Goal: Register for event/course

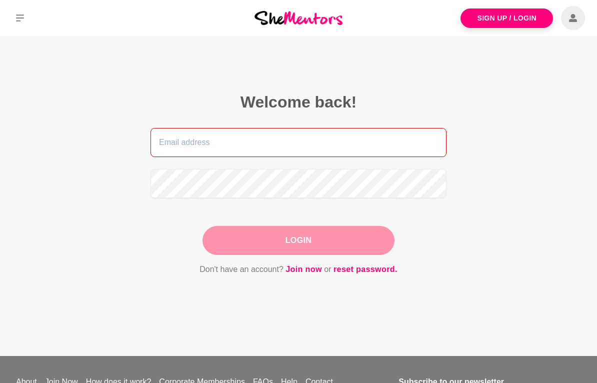
click at [367, 139] on input "email" at bounding box center [298, 142] width 296 height 29
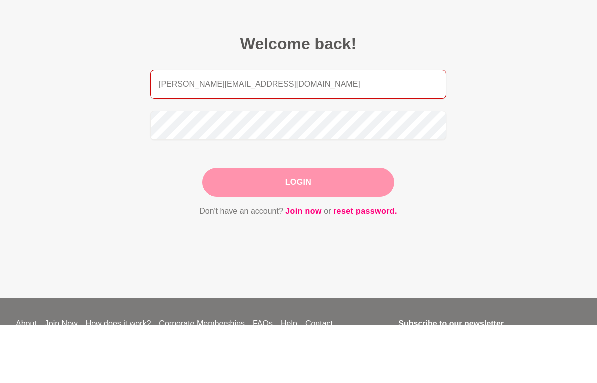
type input "[PERSON_NAME][EMAIL_ADDRESS][DOMAIN_NAME]"
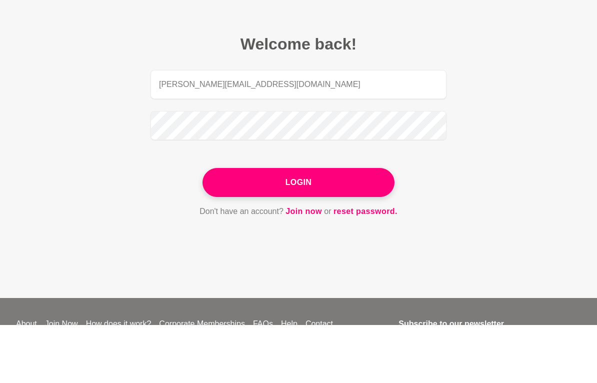
scroll to position [58, 0]
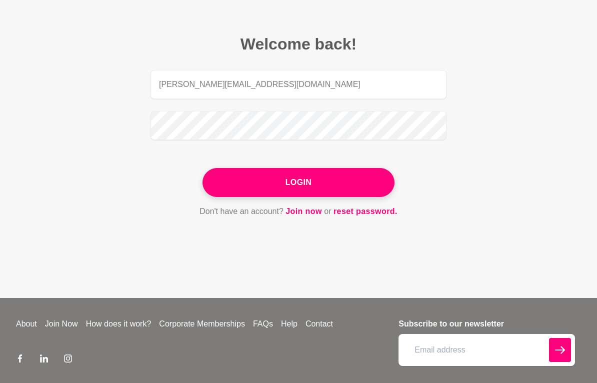
click at [333, 181] on button "Login" at bounding box center [298, 182] width 192 height 29
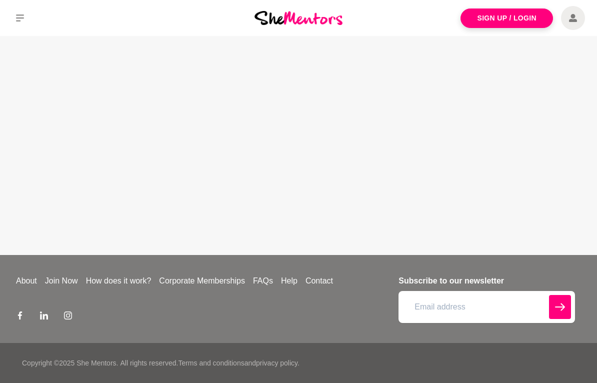
scroll to position [0, 0]
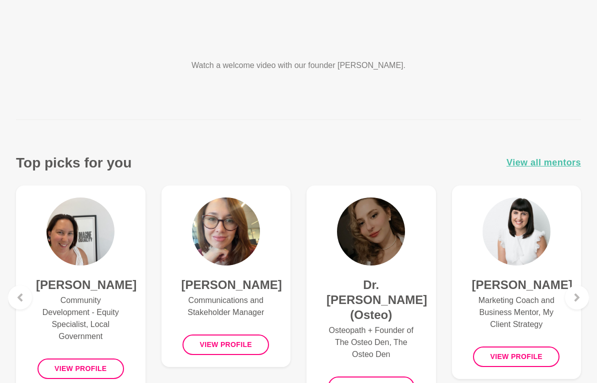
scroll to position [270, 0]
click at [550, 165] on span "View all mentors" at bounding box center [543, 163] width 74 height 14
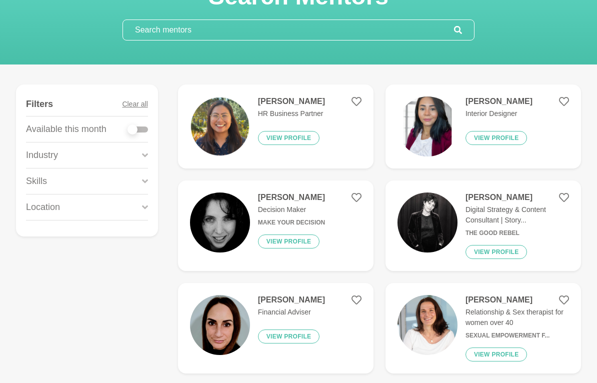
scroll to position [79, 0]
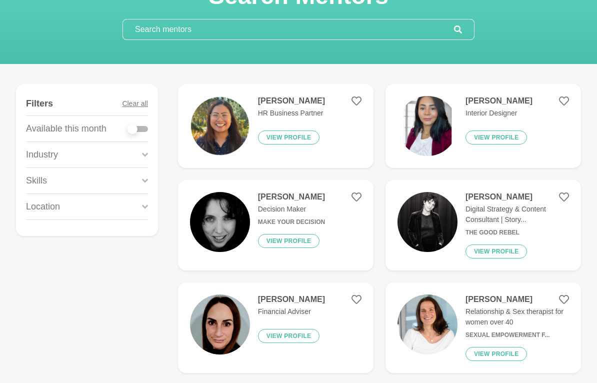
click at [136, 156] on div "Industry" at bounding box center [87, 154] width 122 height 25
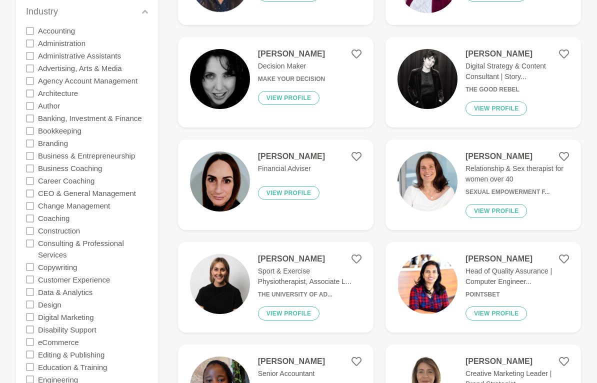
scroll to position [223, 0]
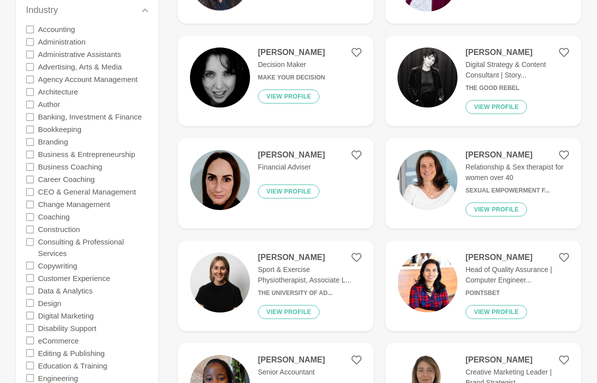
click at [37, 296] on div "Design" at bounding box center [87, 302] width 122 height 12
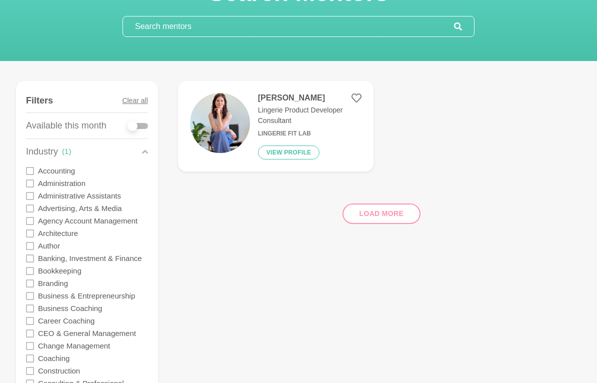
scroll to position [70, 0]
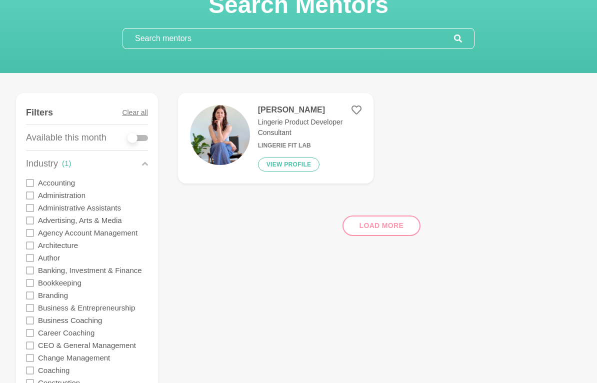
click at [379, 230] on div "Load more" at bounding box center [379, 221] width 403 height 60
click at [392, 228] on div "Load more" at bounding box center [379, 221] width 403 height 60
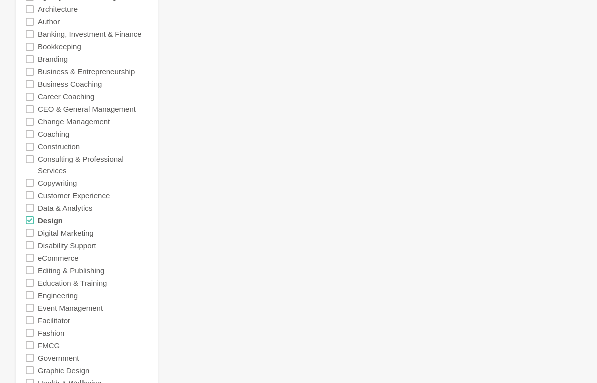
scroll to position [298, 0]
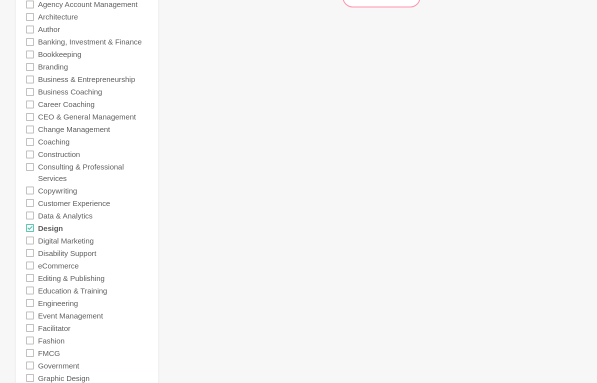
click at [29, 224] on icon at bounding box center [30, 228] width 8 height 8
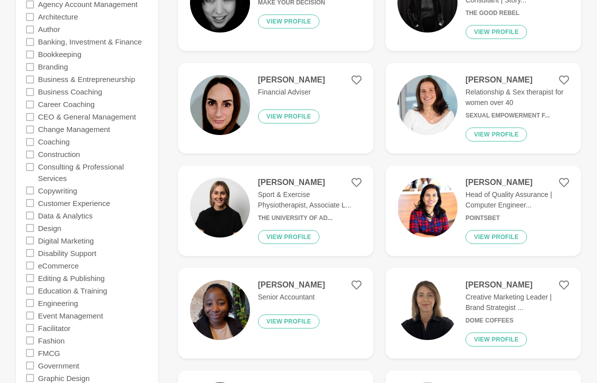
scroll to position [298, 0]
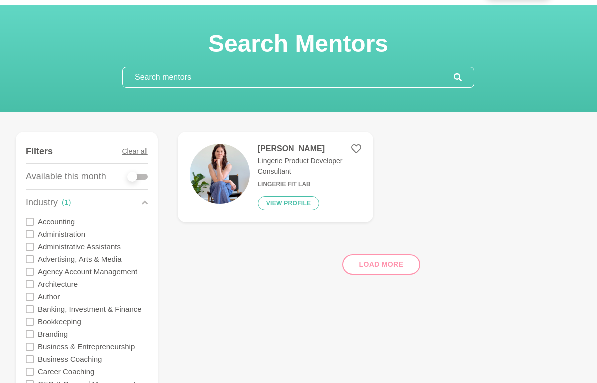
scroll to position [54, 0]
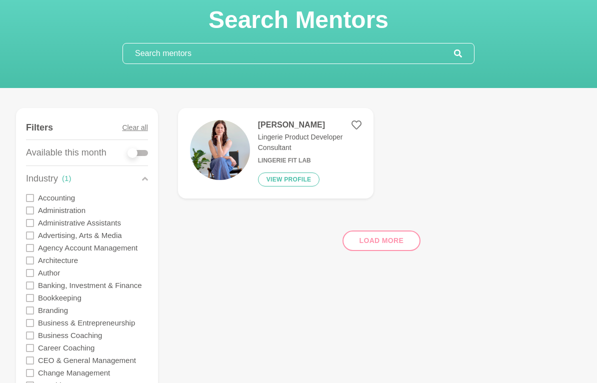
scroll to position [55, 0]
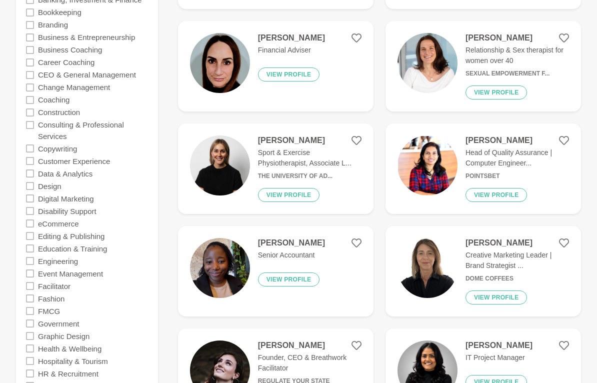
scroll to position [336, 0]
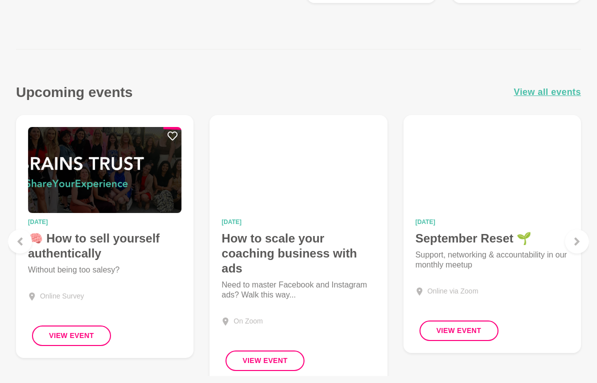
scroll to position [971, 0]
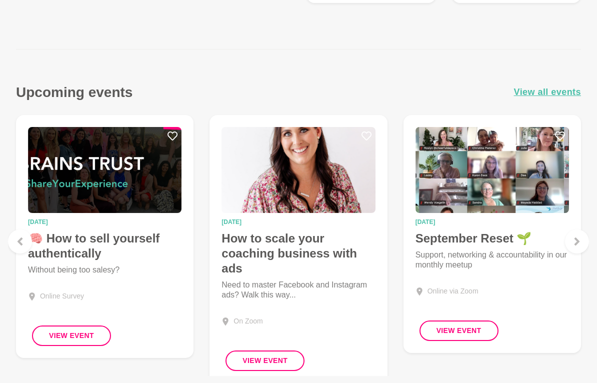
click at [560, 91] on span "View all events" at bounding box center [547, 92] width 67 height 14
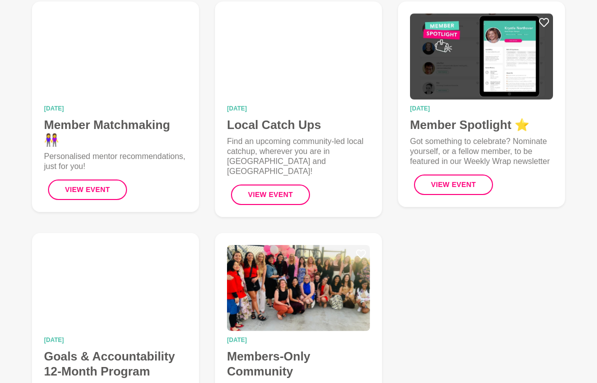
scroll to position [381, 0]
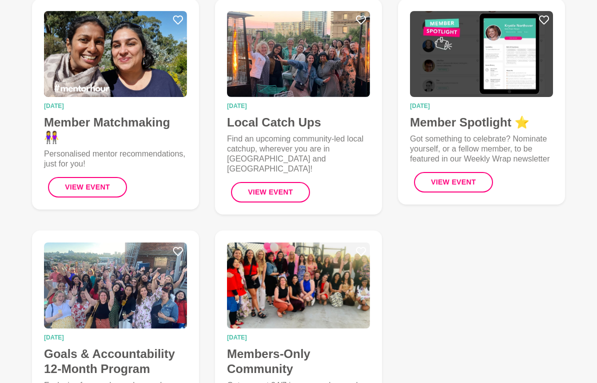
click at [300, 132] on figcaption "[DATE] Local Catch Ups Find an upcoming community-led local catchup, wherever y…" at bounding box center [298, 152] width 143 height 99
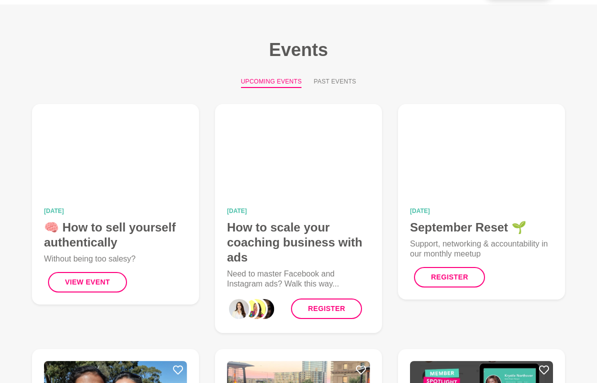
scroll to position [31, 0]
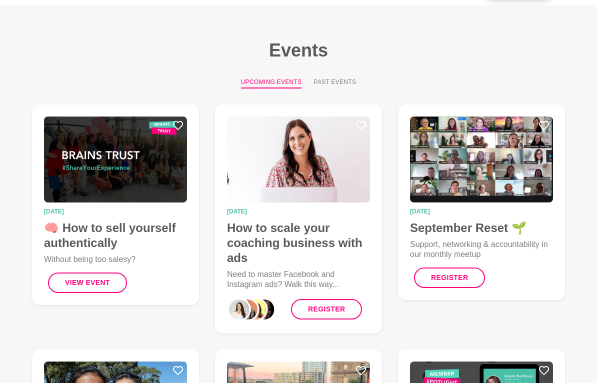
click at [522, 230] on h4 "September Reset 🌱" at bounding box center [481, 227] width 143 height 15
